Goal: Task Accomplishment & Management: Use online tool/utility

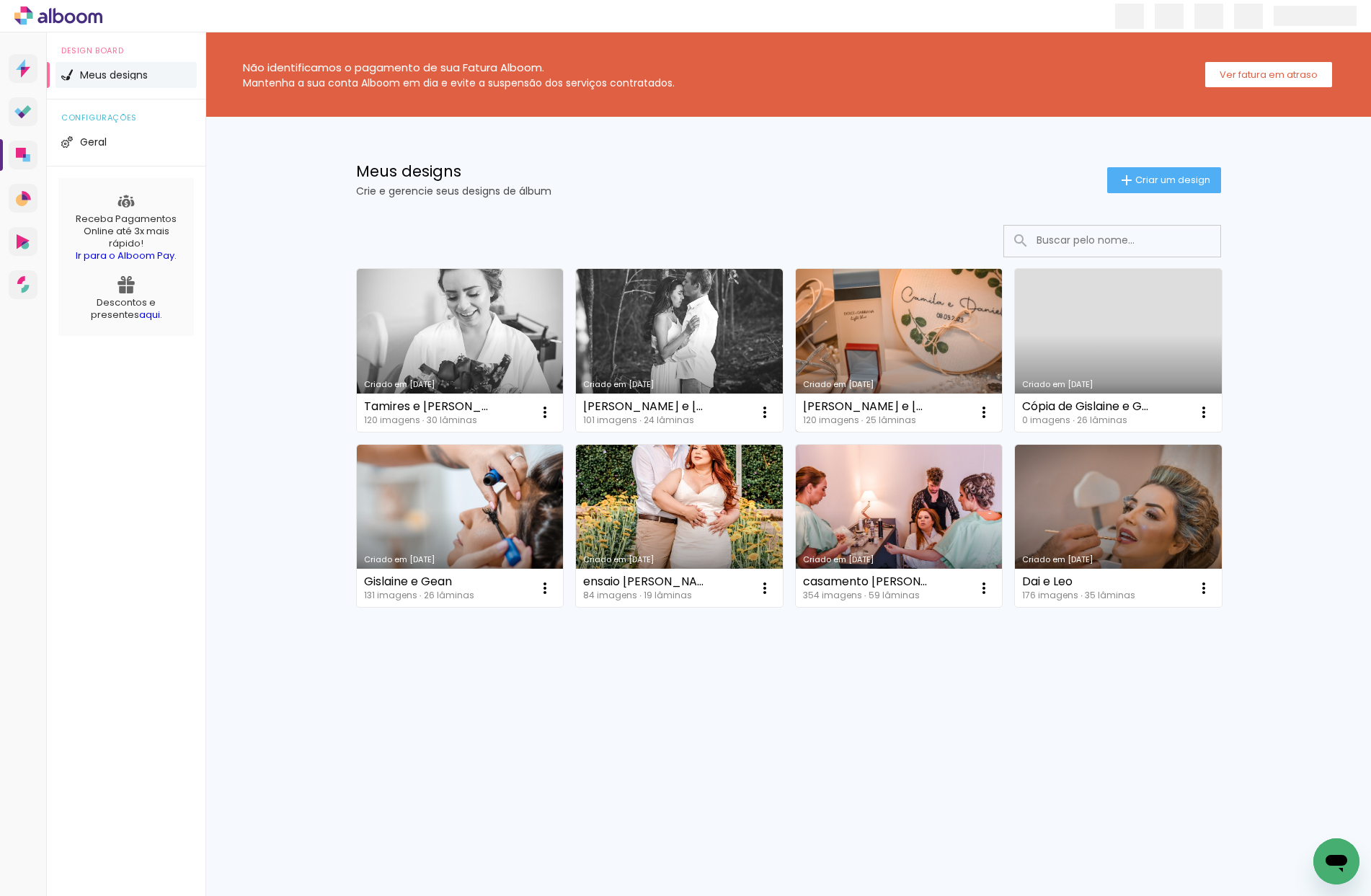
click at [904, 362] on link "Criado em [DATE]" at bounding box center [899, 350] width 207 height 163
